Goal: Purchase product/service

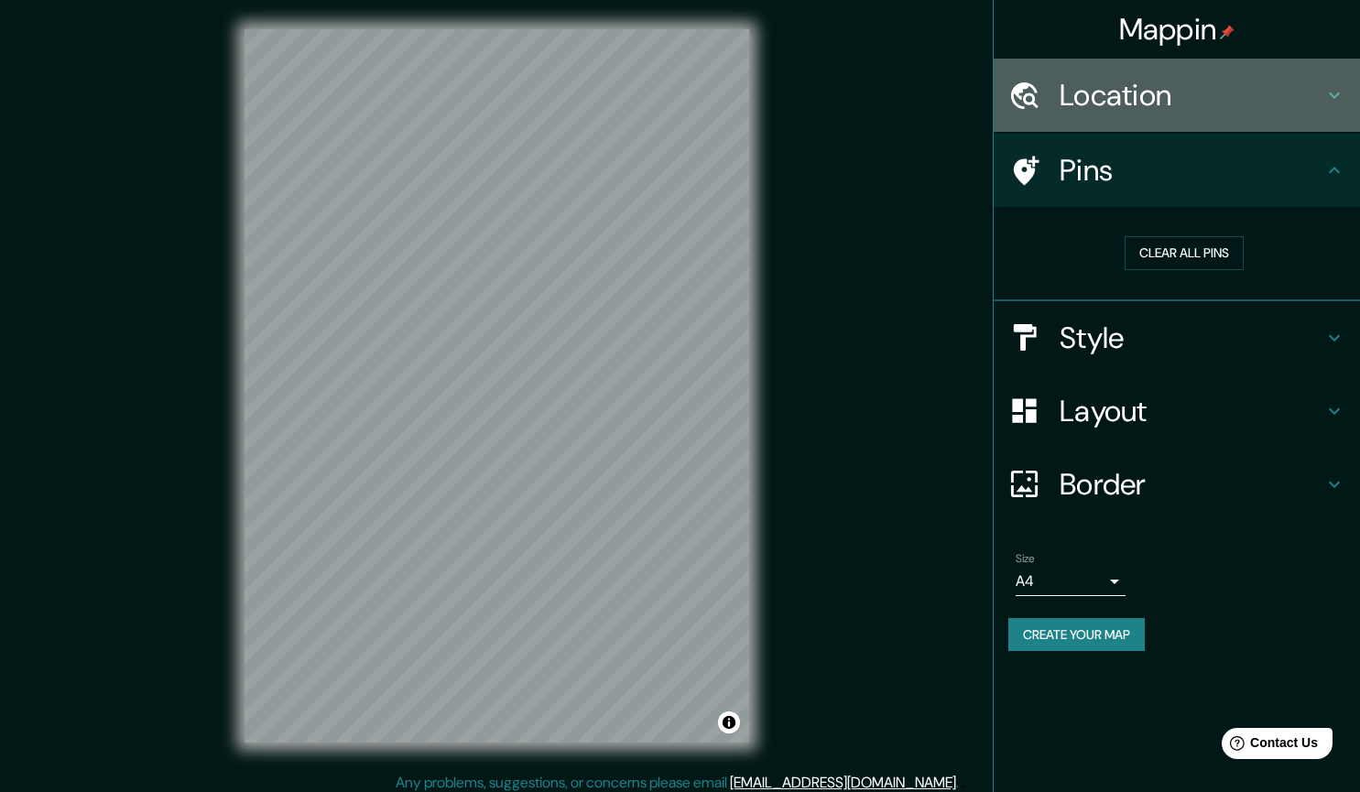
click at [1241, 107] on h4 "Location" at bounding box center [1191, 95] width 264 height 37
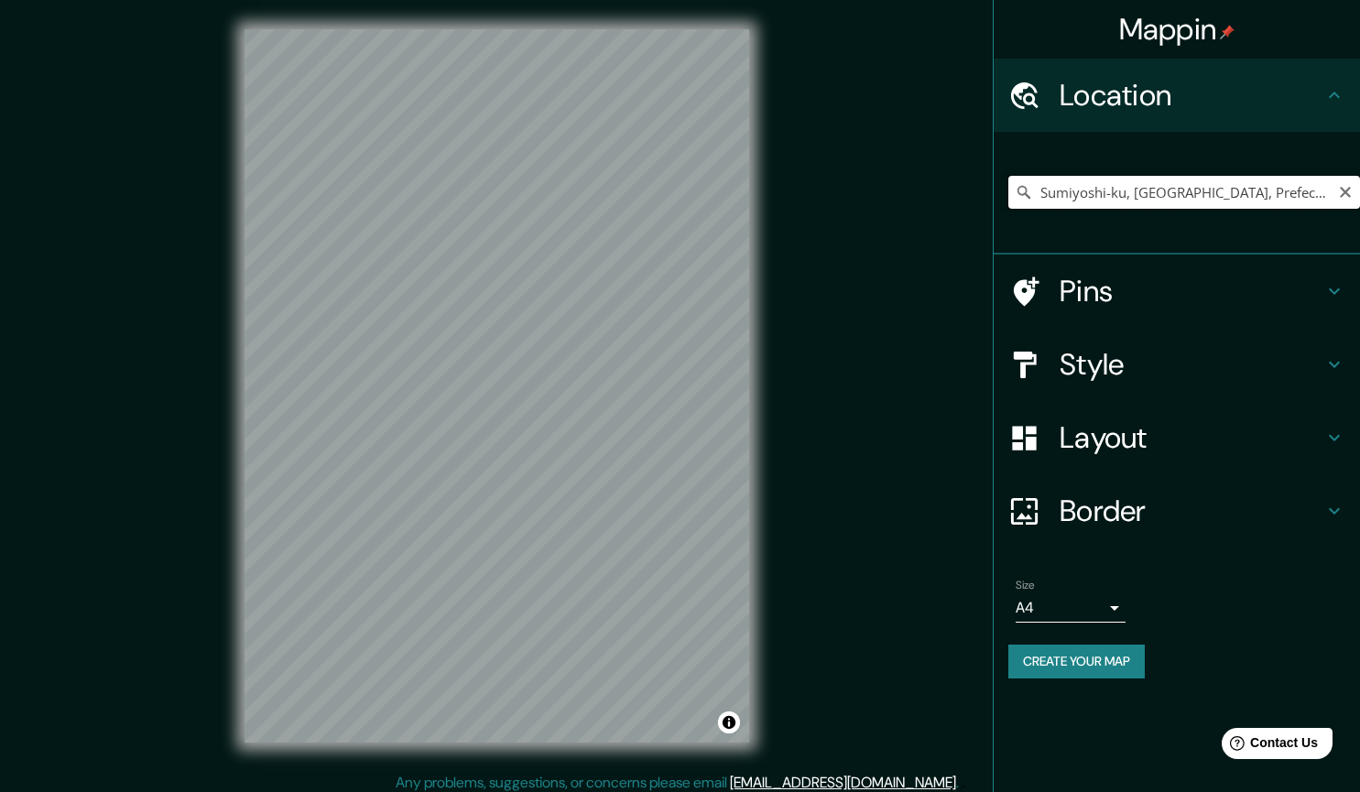
click at [1188, 202] on input "Sumiyoshi-ku, [GEOGRAPHIC_DATA], Prefectura de [GEOGRAPHIC_DATA], [GEOGRAPHIC_D…" at bounding box center [1184, 192] width 352 height 33
click at [1312, 207] on input "Sumiyoshi-ku, [GEOGRAPHIC_DATA], Prefectura de [GEOGRAPHIC_DATA], [GEOGRAPHIC_D…" at bounding box center [1184, 192] width 352 height 33
drag, startPoint x: 1312, startPoint y: 207, endPoint x: 1320, endPoint y: 198, distance: 12.3
click at [1312, 206] on input "Sumiyoshi-ku, [GEOGRAPHIC_DATA], Prefectura de [GEOGRAPHIC_DATA], [GEOGRAPHIC_D…" at bounding box center [1184, 192] width 352 height 33
click at [1321, 197] on input "Sumiyoshi-ku, [GEOGRAPHIC_DATA], Prefectura de [GEOGRAPHIC_DATA], [GEOGRAPHIC_D…" at bounding box center [1184, 192] width 352 height 33
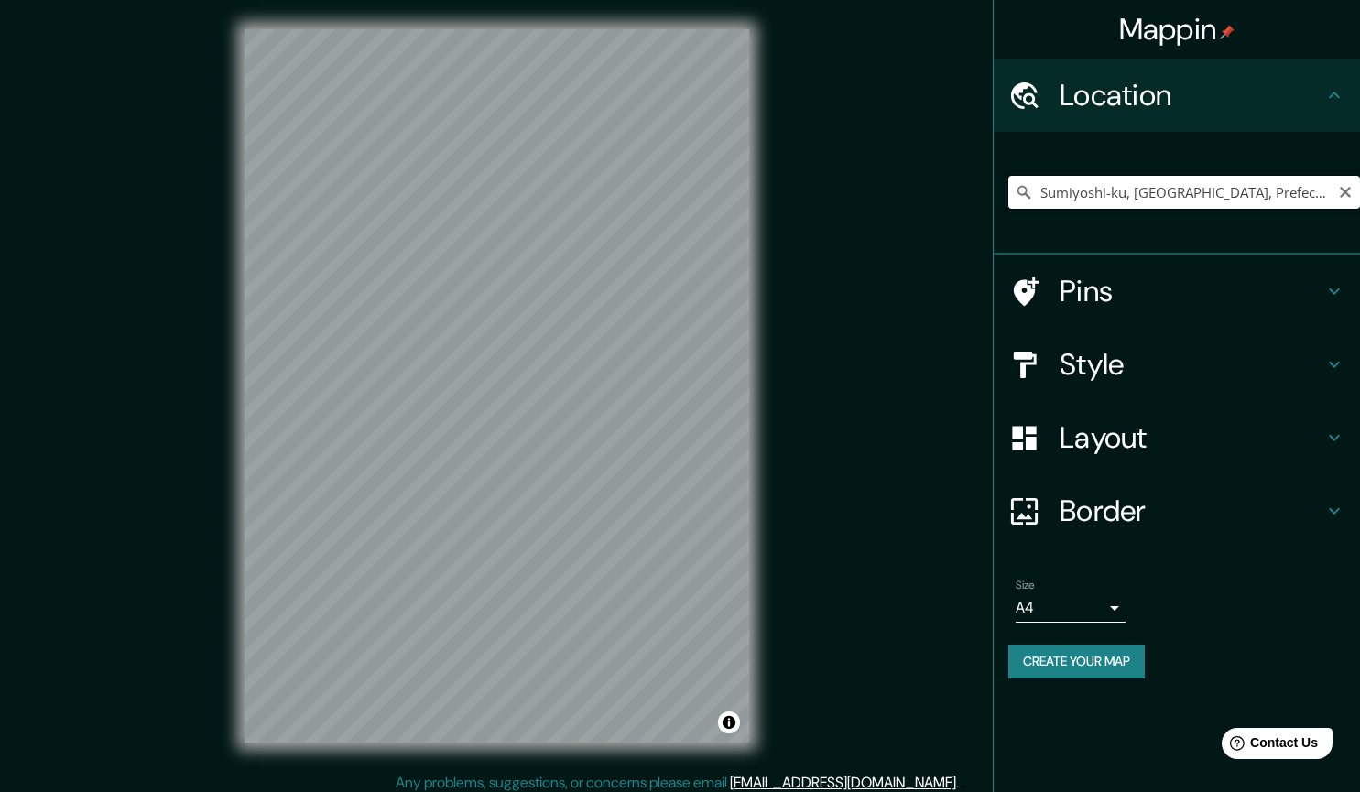
click at [1321, 197] on input "Sumiyoshi-ku, [GEOGRAPHIC_DATA], Prefectura de [GEOGRAPHIC_DATA], [GEOGRAPHIC_D…" at bounding box center [1184, 192] width 352 height 33
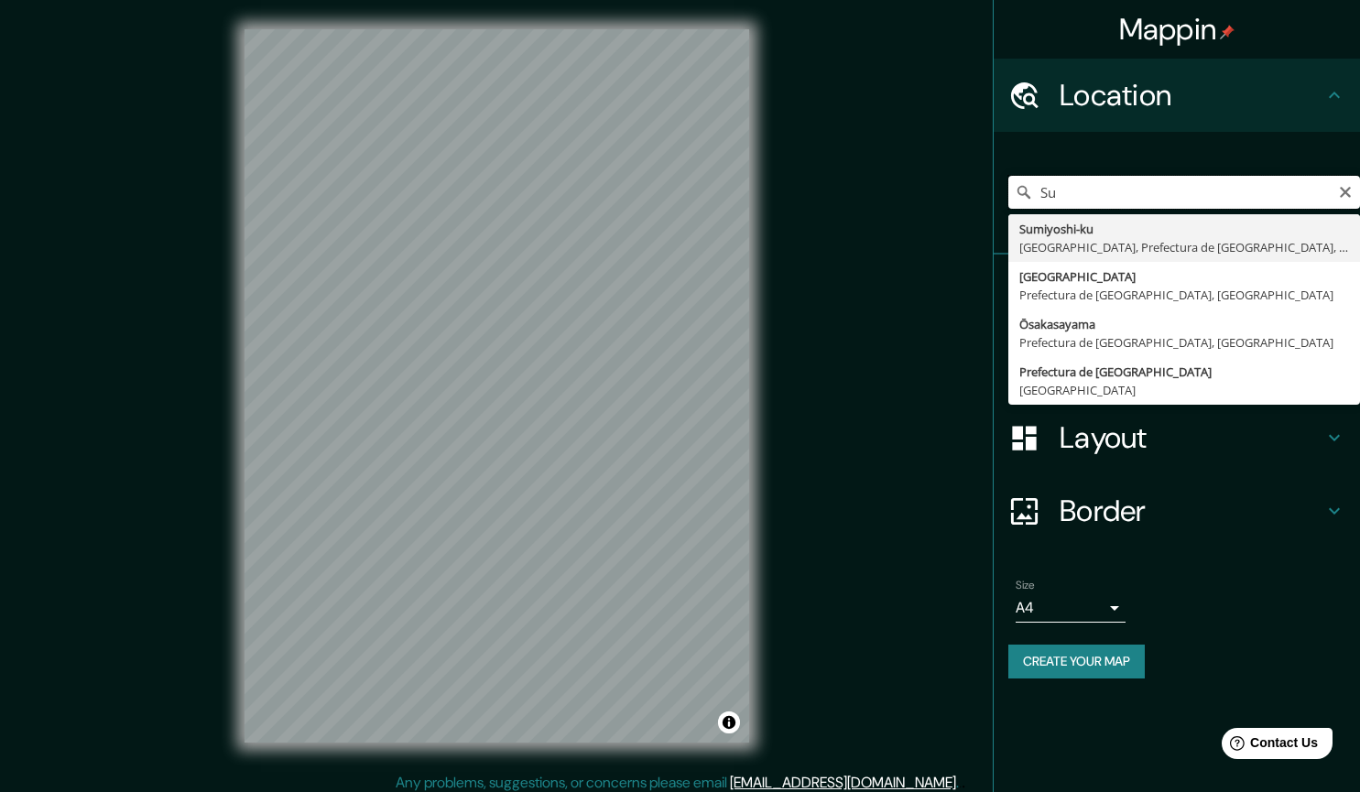
type input "S"
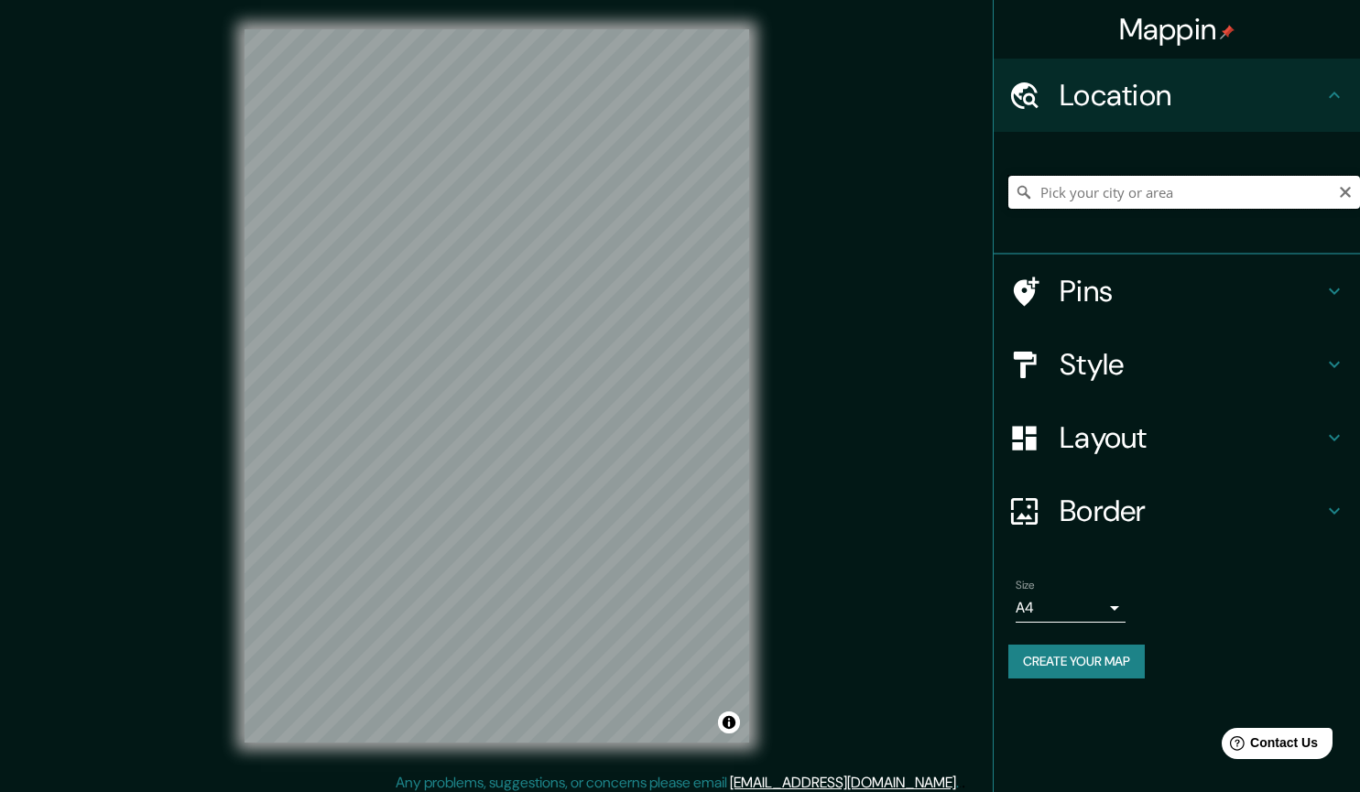
paste input "34°36′38″N 135°29′32″E"
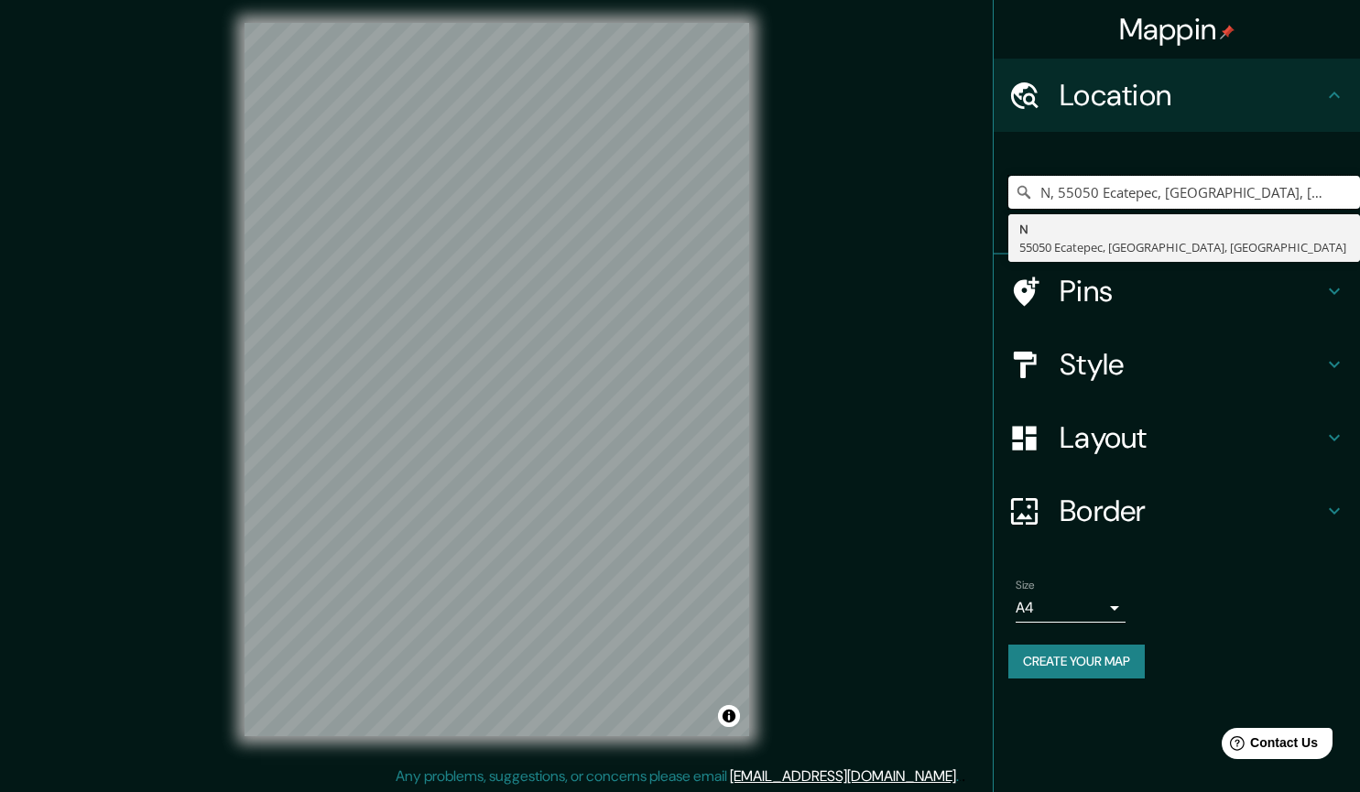
scroll to position [8, 0]
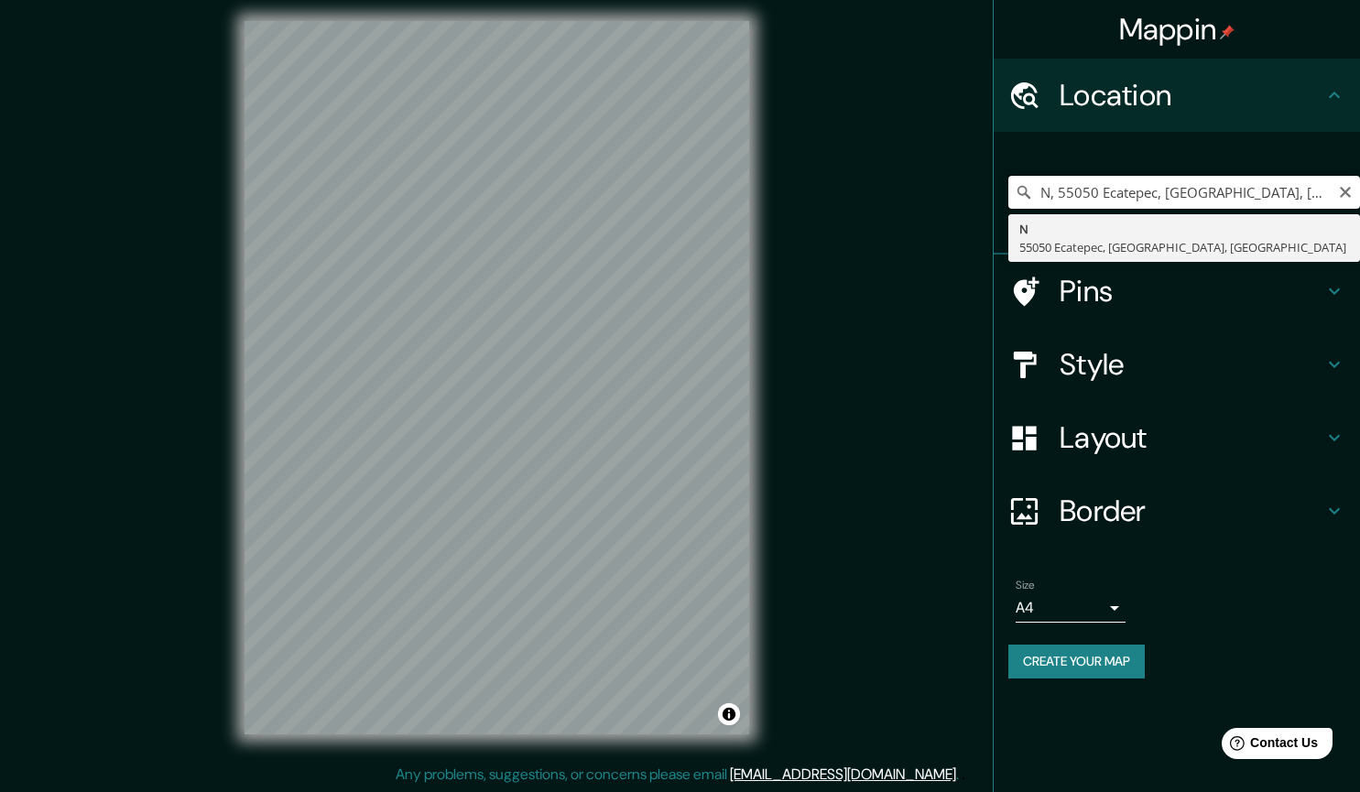
click at [1265, 190] on input "N, 55050 Ecatepec, [GEOGRAPHIC_DATA], [GEOGRAPHIC_DATA]" at bounding box center [1184, 192] width 352 height 33
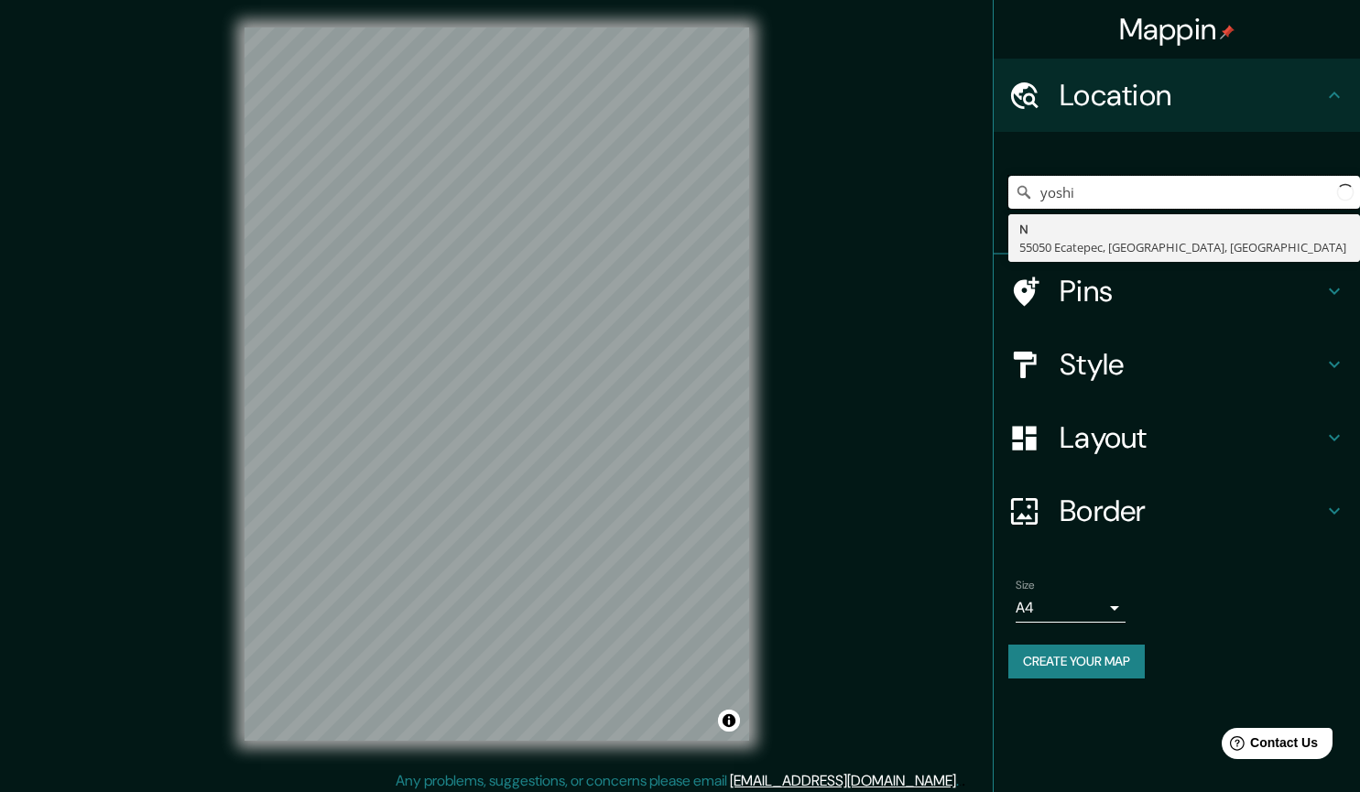
scroll to position [0, 0]
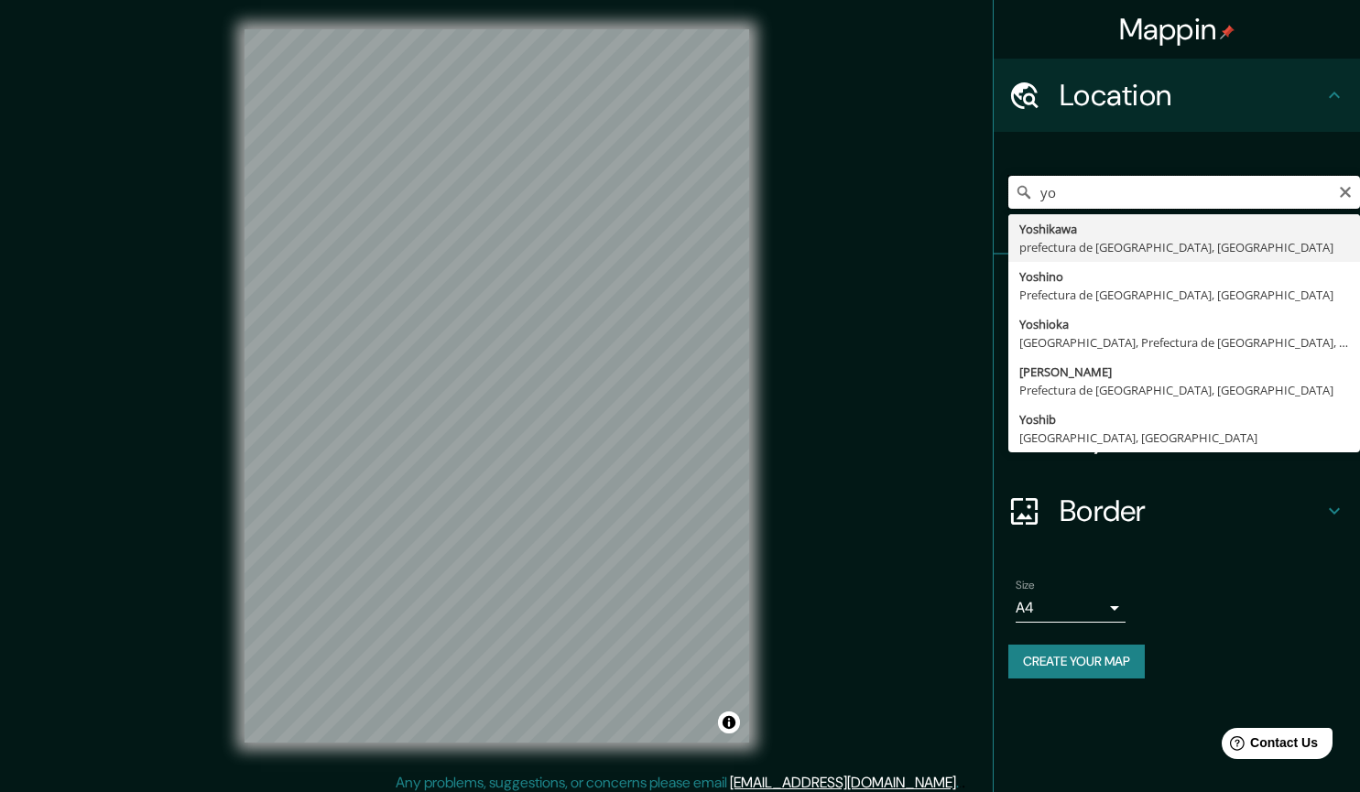
type input "y"
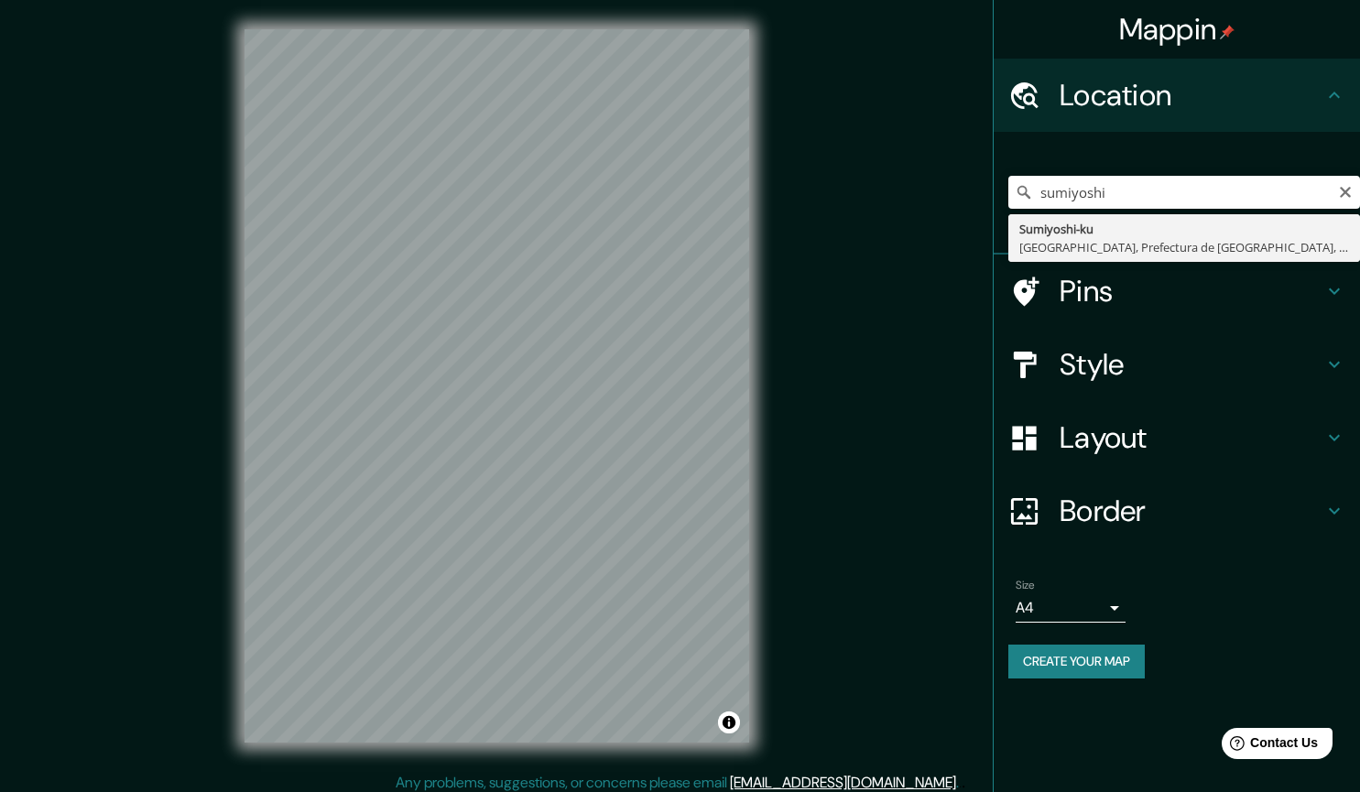
type input "Sumiyoshi-ku, [GEOGRAPHIC_DATA], Prefectura de [GEOGRAPHIC_DATA], [GEOGRAPHIC_D…"
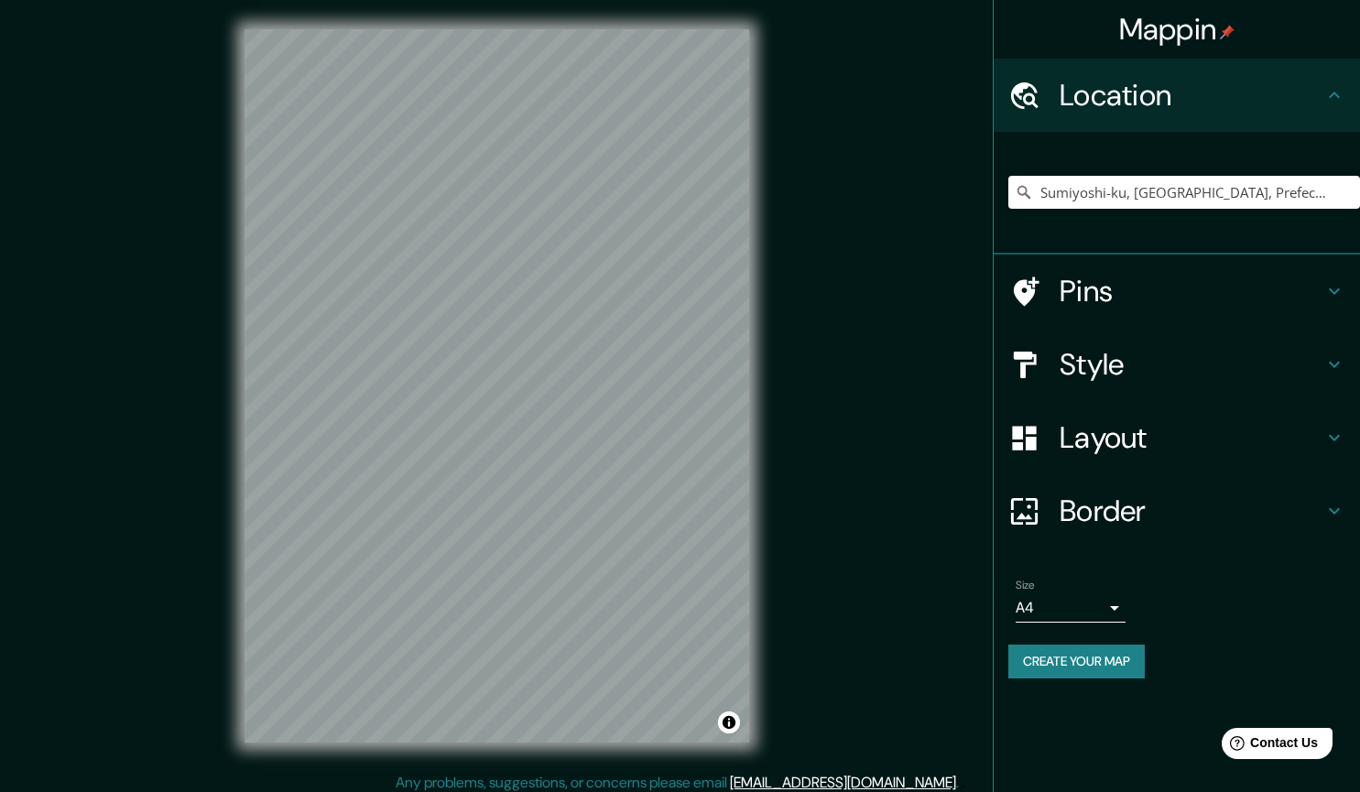
click at [1145, 343] on div "Style" at bounding box center [1177, 364] width 366 height 73
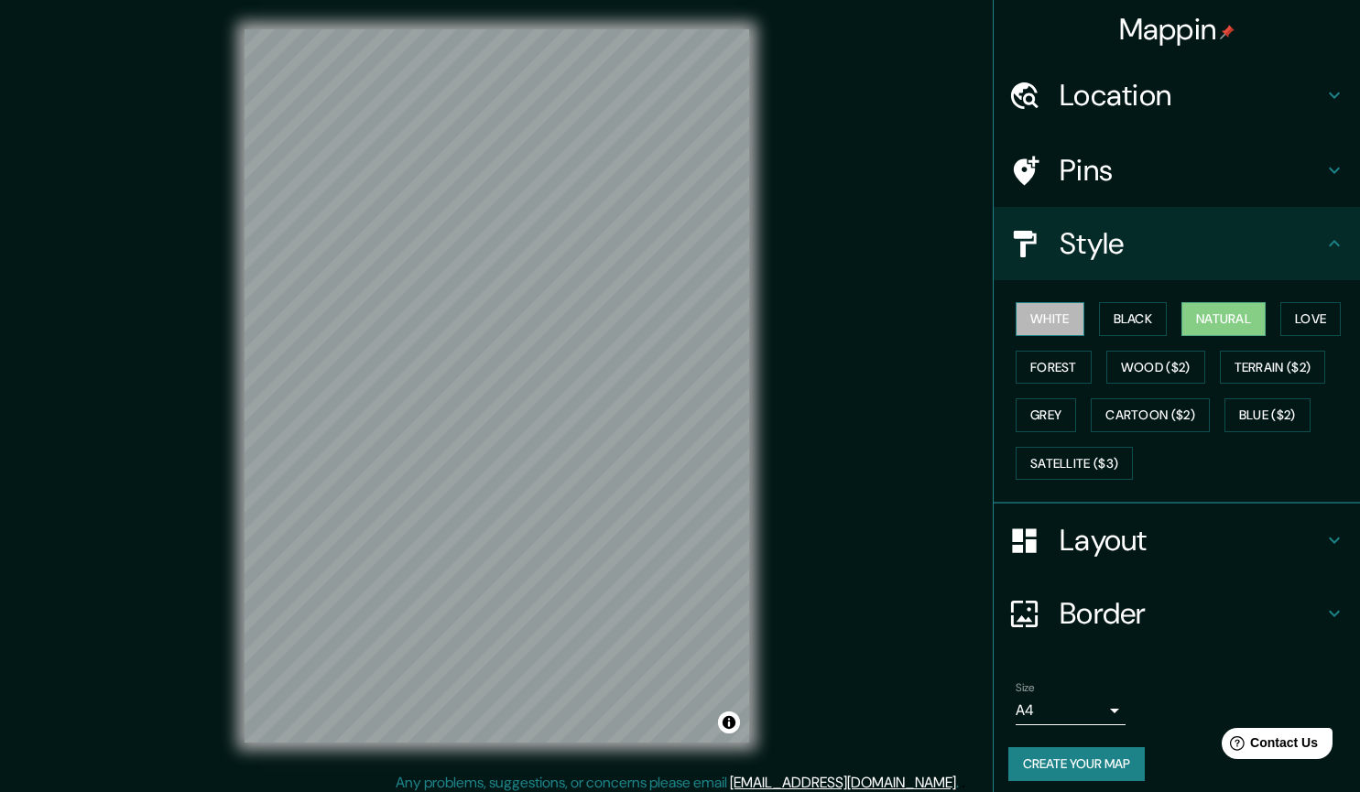
click at [1049, 322] on button "White" at bounding box center [1050, 319] width 69 height 34
click at [1131, 313] on button "Black" at bounding box center [1133, 319] width 69 height 34
click at [1223, 307] on button "Natural" at bounding box center [1223, 319] width 84 height 34
click at [1315, 310] on button "Love" at bounding box center [1310, 319] width 60 height 34
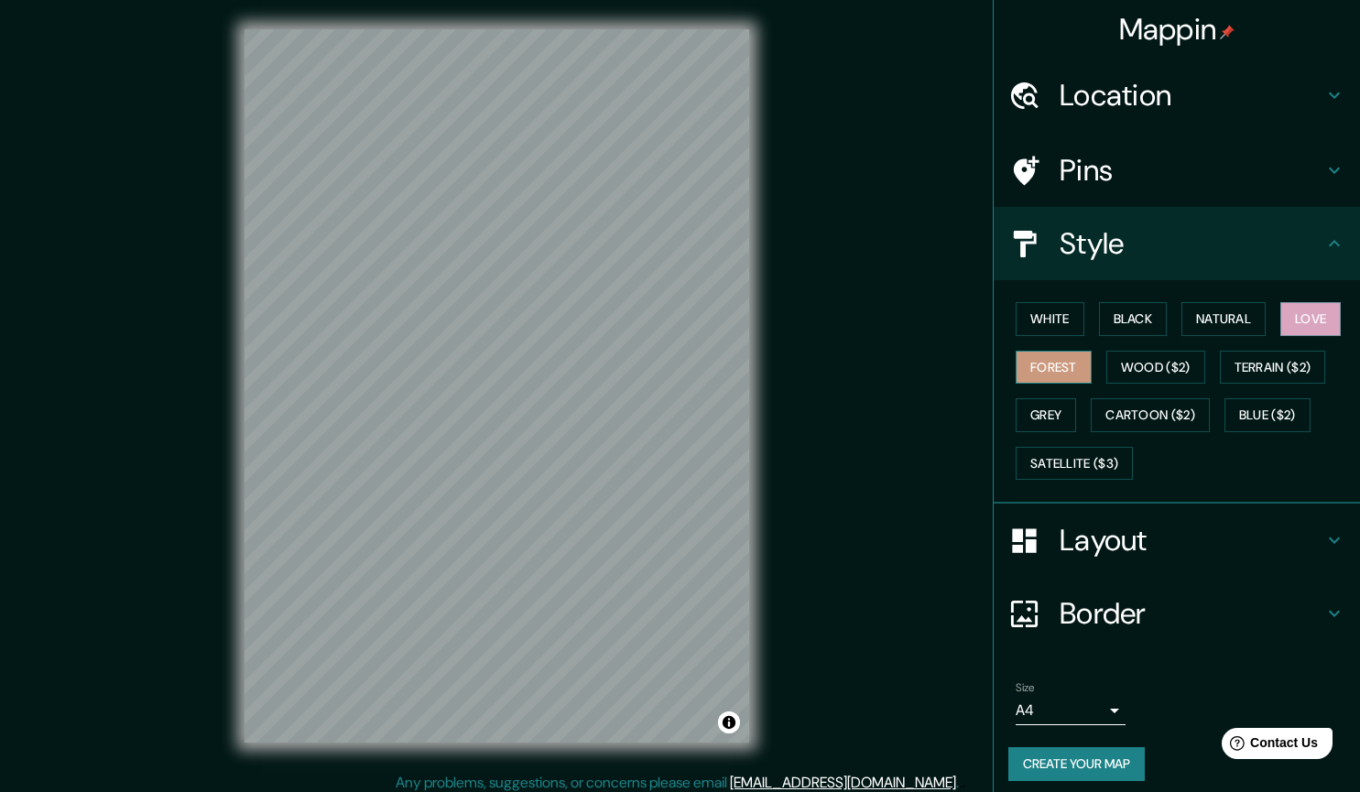
click at [1044, 372] on button "Forest" at bounding box center [1054, 368] width 76 height 34
